Goal: Information Seeking & Learning: Learn about a topic

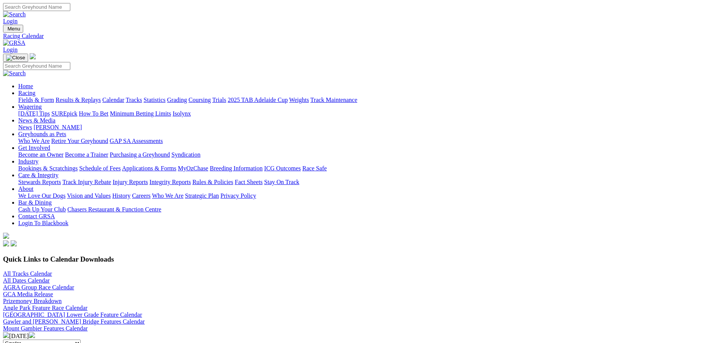
scroll to position [123, 0]
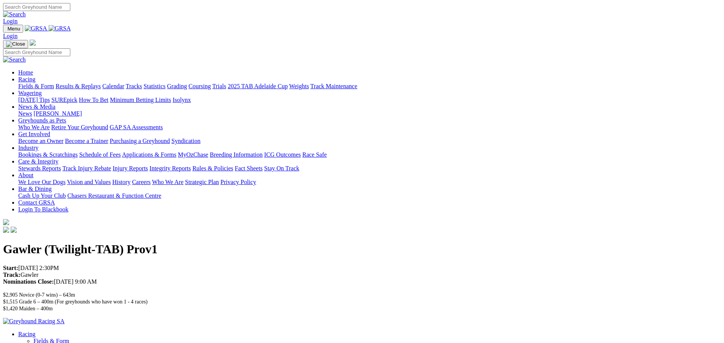
click at [35, 76] on link "Racing" at bounding box center [26, 79] width 17 height 6
click at [54, 83] on link "Fields & Form" at bounding box center [36, 86] width 36 height 6
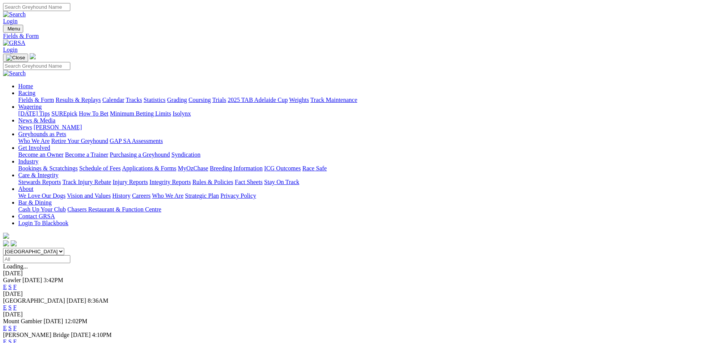
click at [42, 277] on span "Today" at bounding box center [32, 280] width 20 height 6
click at [7, 284] on link "E" at bounding box center [5, 287] width 4 height 6
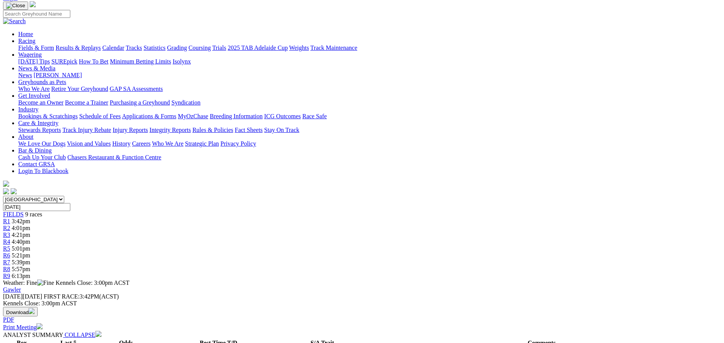
scroll to position [44, 0]
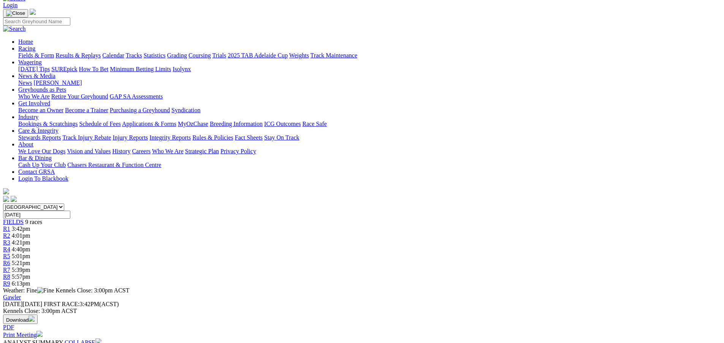
click at [10, 232] on span "R2" at bounding box center [6, 235] width 7 height 6
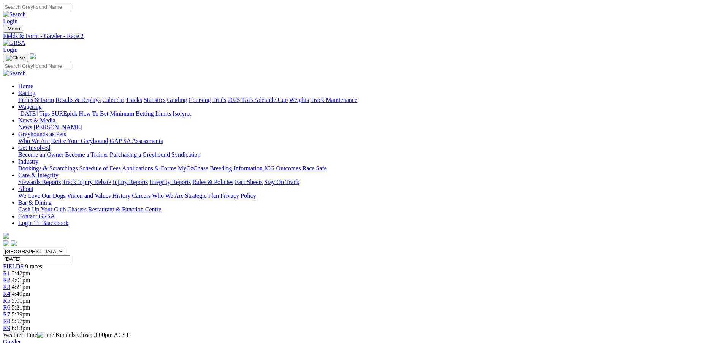
click at [10, 284] on span "R3" at bounding box center [6, 287] width 7 height 6
click at [10, 290] on span "R4" at bounding box center [6, 293] width 7 height 6
click at [10, 297] on span "R5" at bounding box center [6, 300] width 7 height 6
click at [10, 304] on span "R6" at bounding box center [6, 307] width 7 height 6
click at [10, 311] on span "R7" at bounding box center [6, 314] width 7 height 6
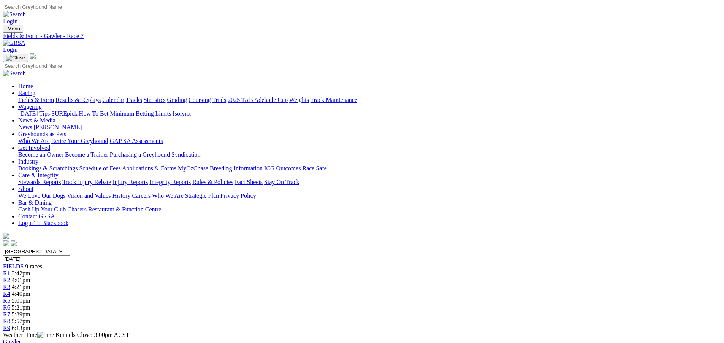
click at [10, 318] on span "R8" at bounding box center [6, 321] width 7 height 6
click at [10, 325] on span "R9" at bounding box center [6, 328] width 7 height 6
